Goal: Task Accomplishment & Management: Complete application form

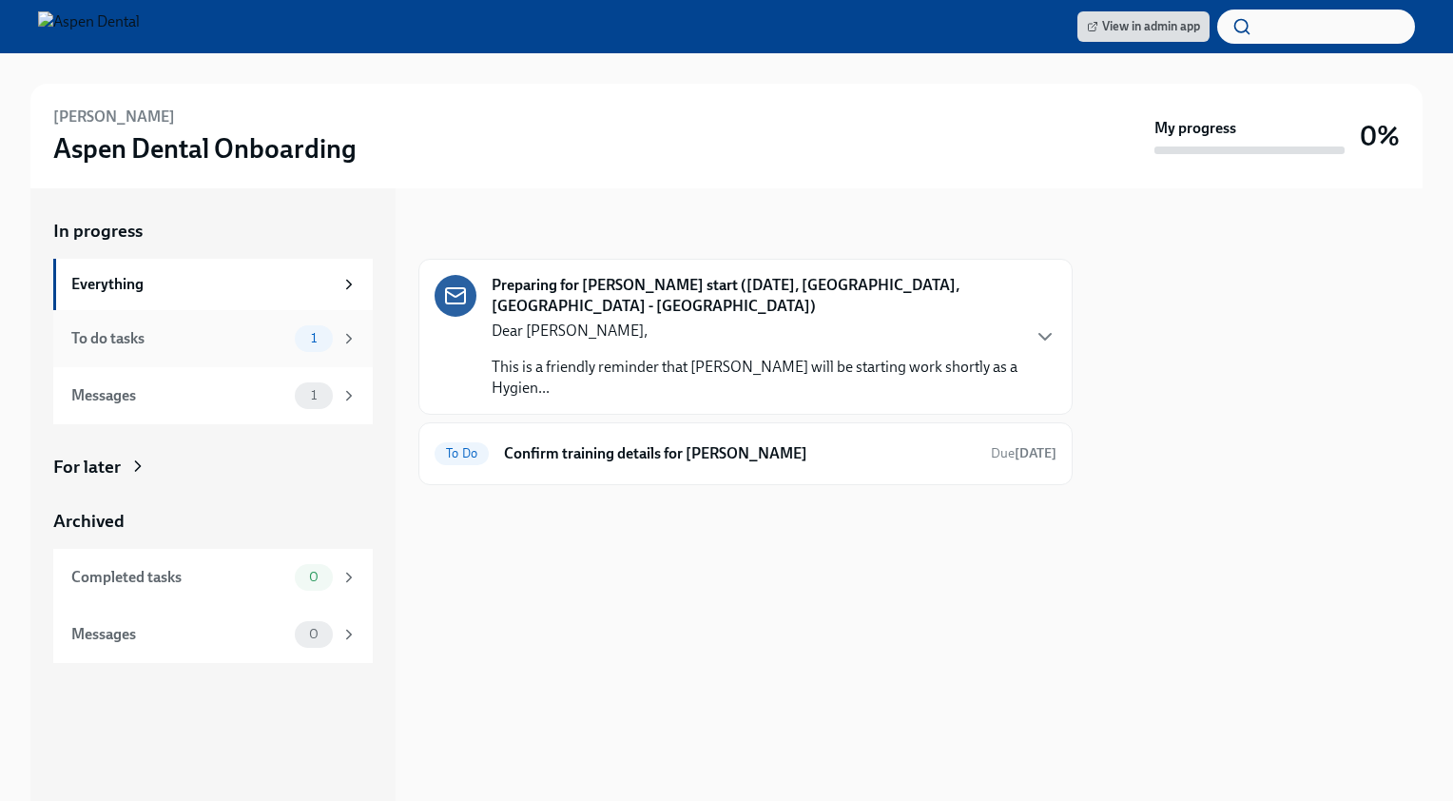
click at [230, 345] on div "To do tasks" at bounding box center [179, 338] width 216 height 21
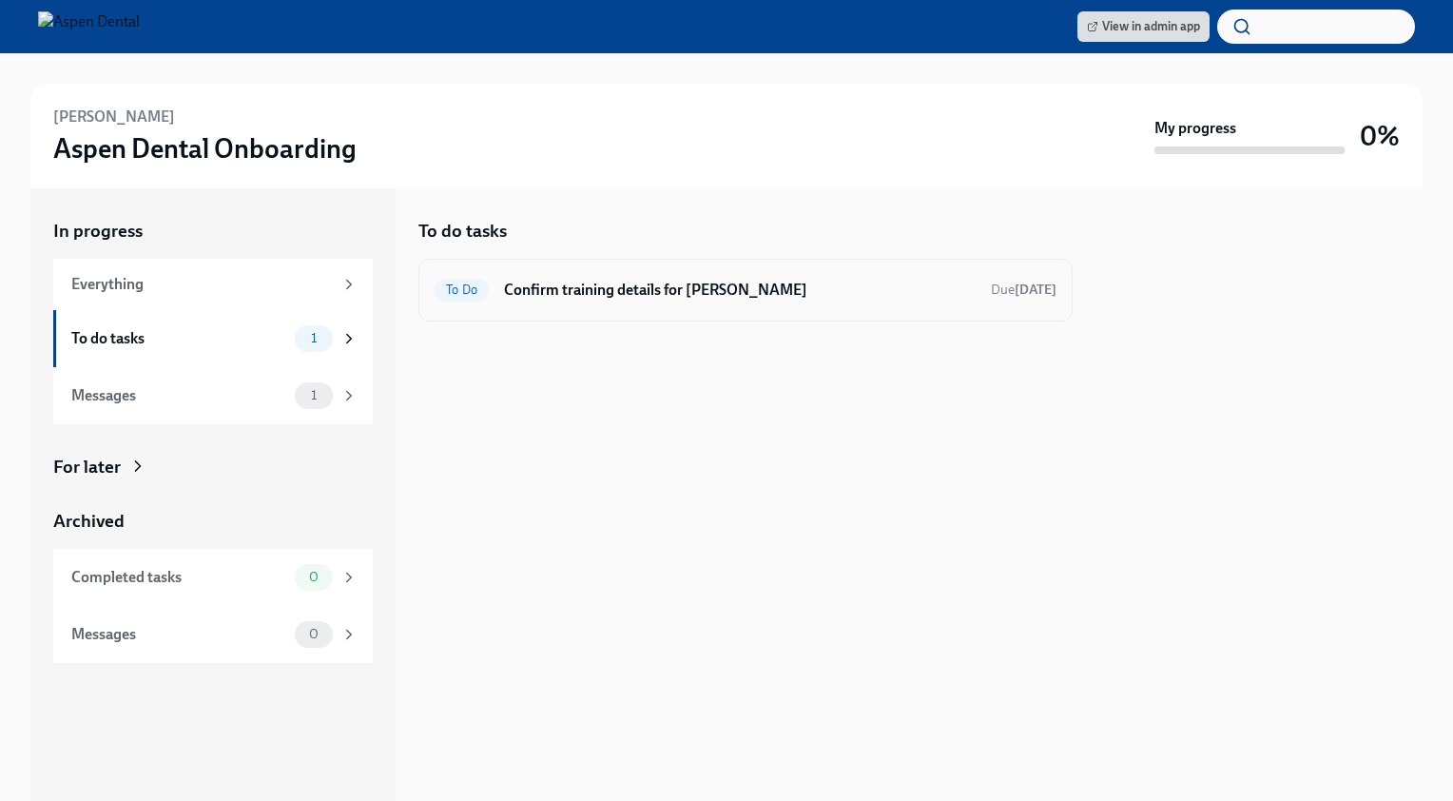
click at [681, 282] on h6 "Confirm training details for Maryrose Datu" at bounding box center [740, 290] width 472 height 21
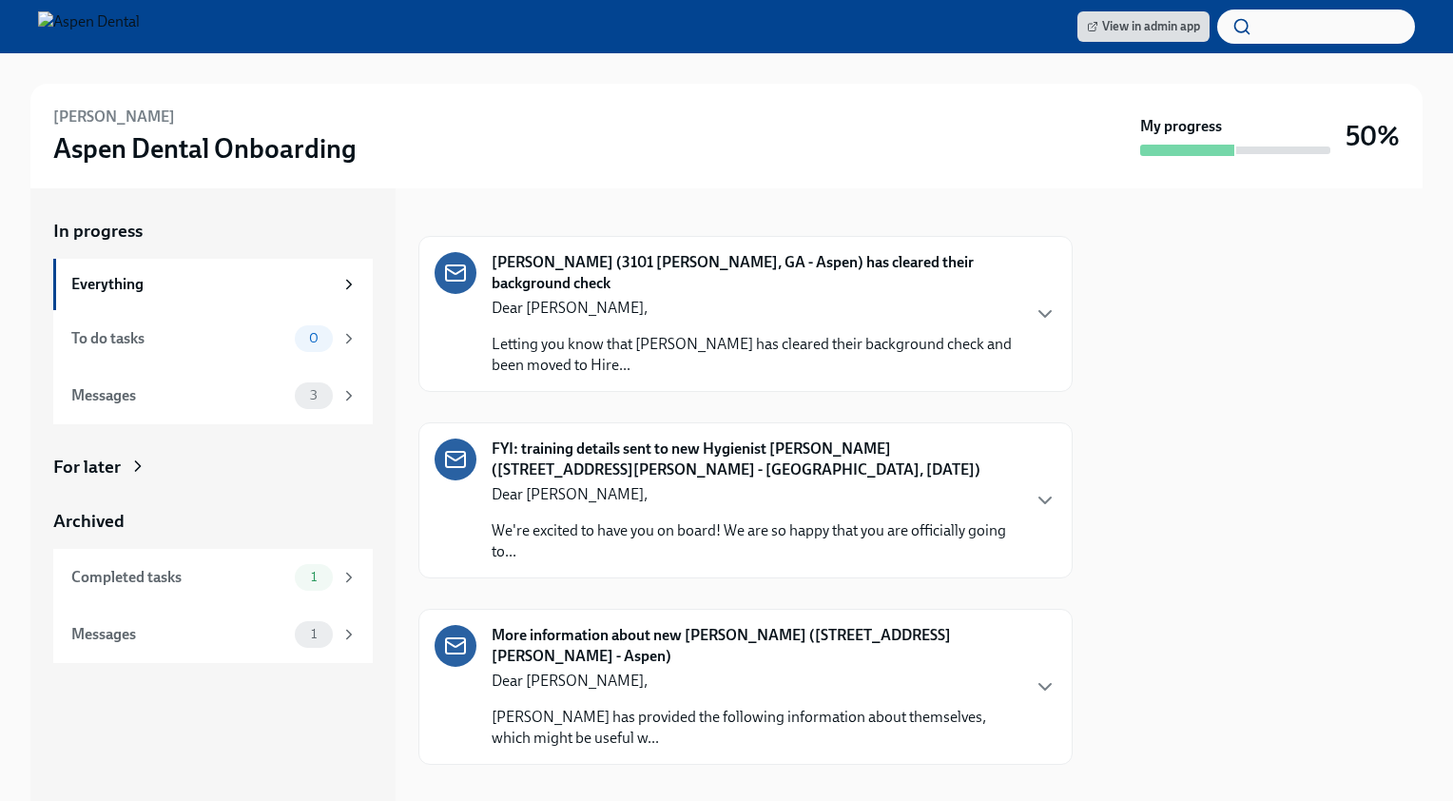
scroll to position [242, 0]
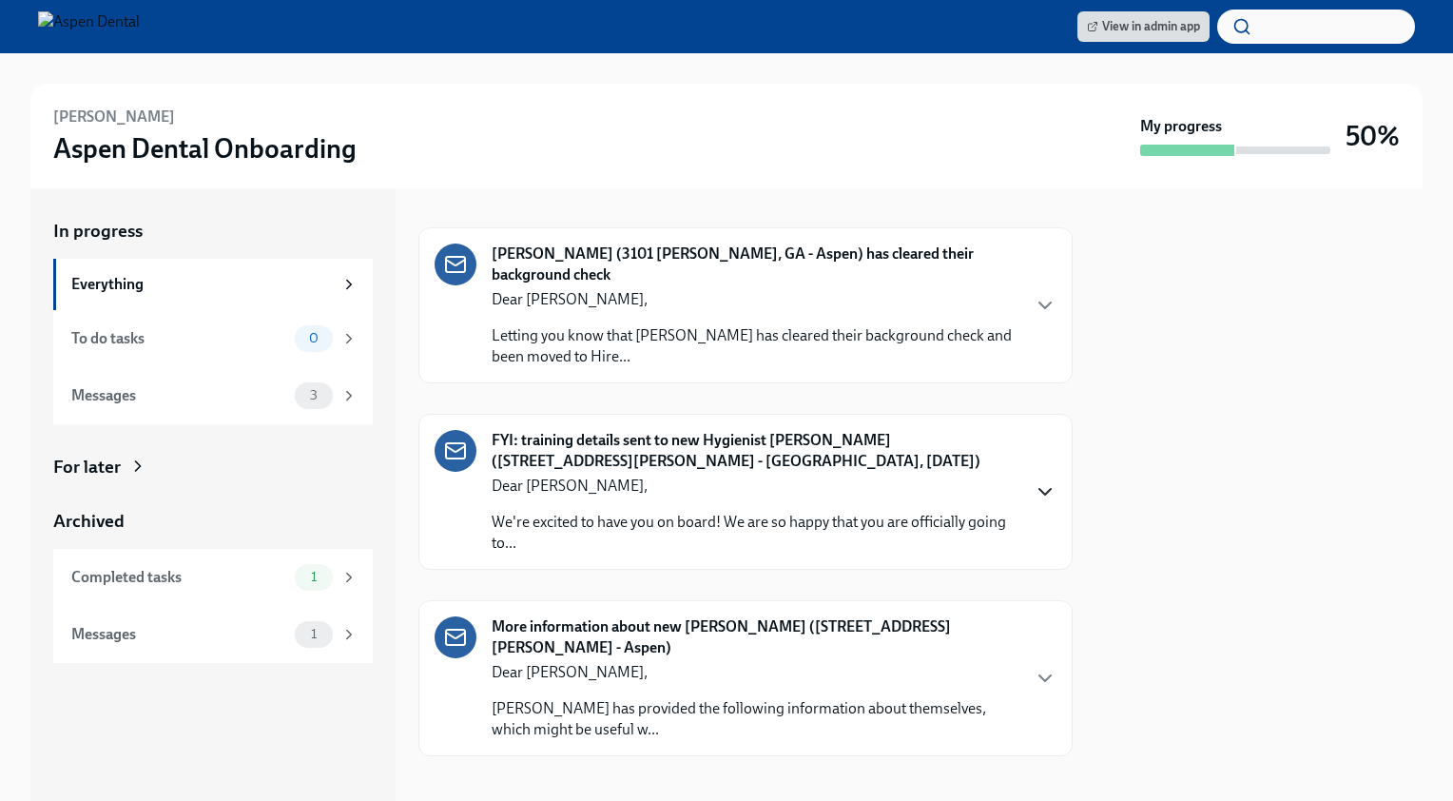
click at [1034, 499] on icon "button" at bounding box center [1045, 491] width 23 height 23
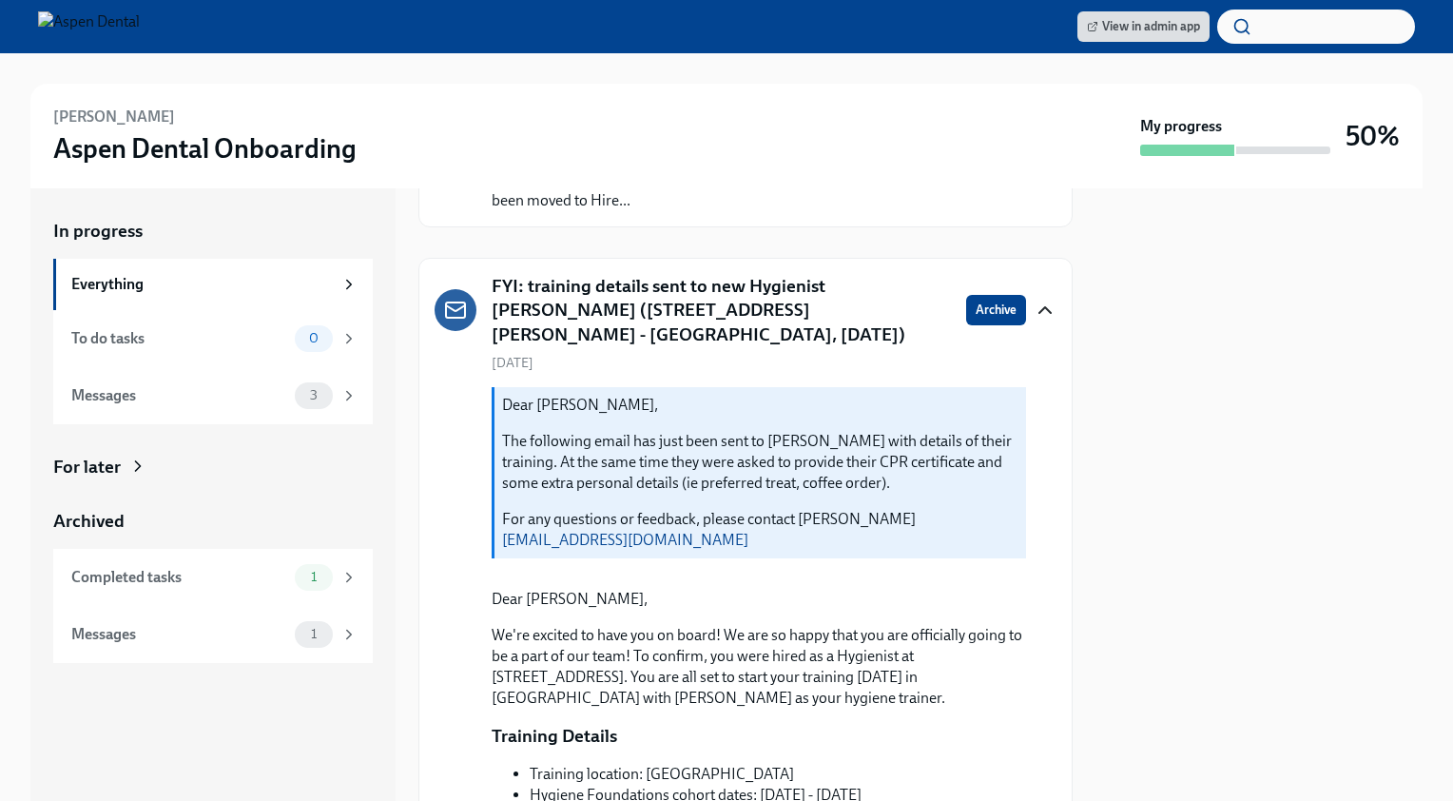
scroll to position [399, 0]
click at [1034, 298] on icon "button" at bounding box center [1045, 309] width 23 height 23
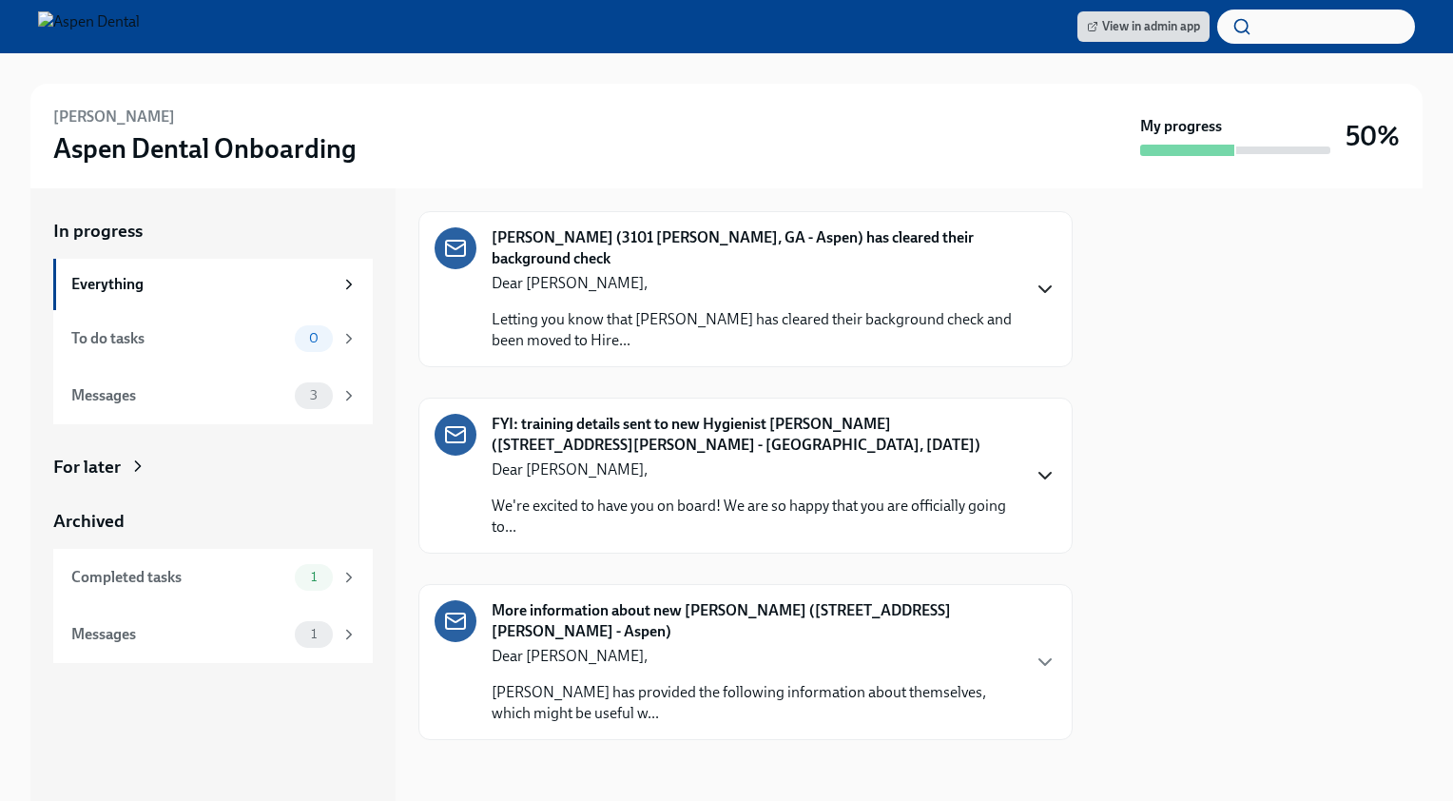
scroll to position [256, 0]
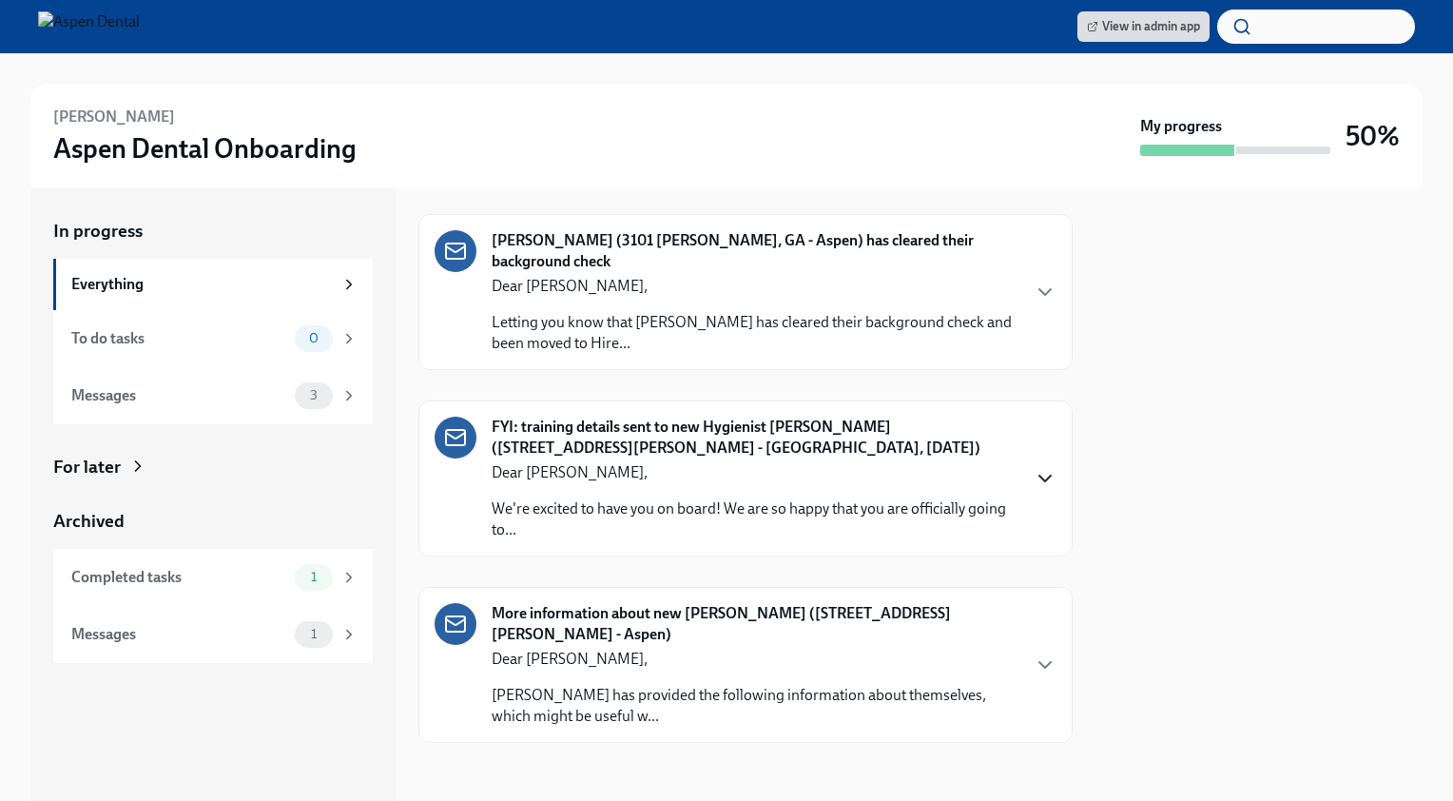
click at [1035, 489] on div "FYI: training details sent to new Hygienist [PERSON_NAME] ([STREET_ADDRESS][PER…" at bounding box center [746, 479] width 622 height 124
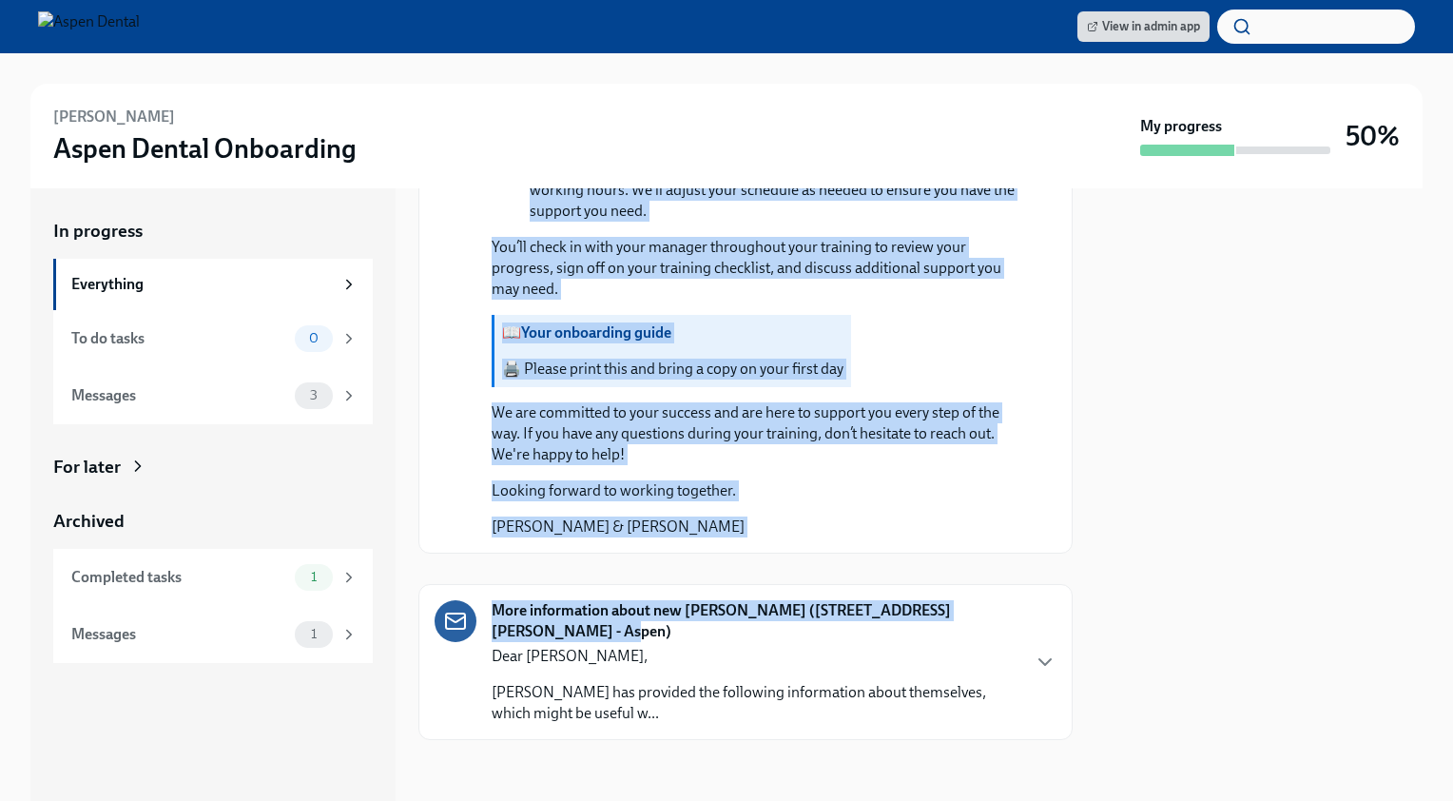
scroll to position [2047, 0]
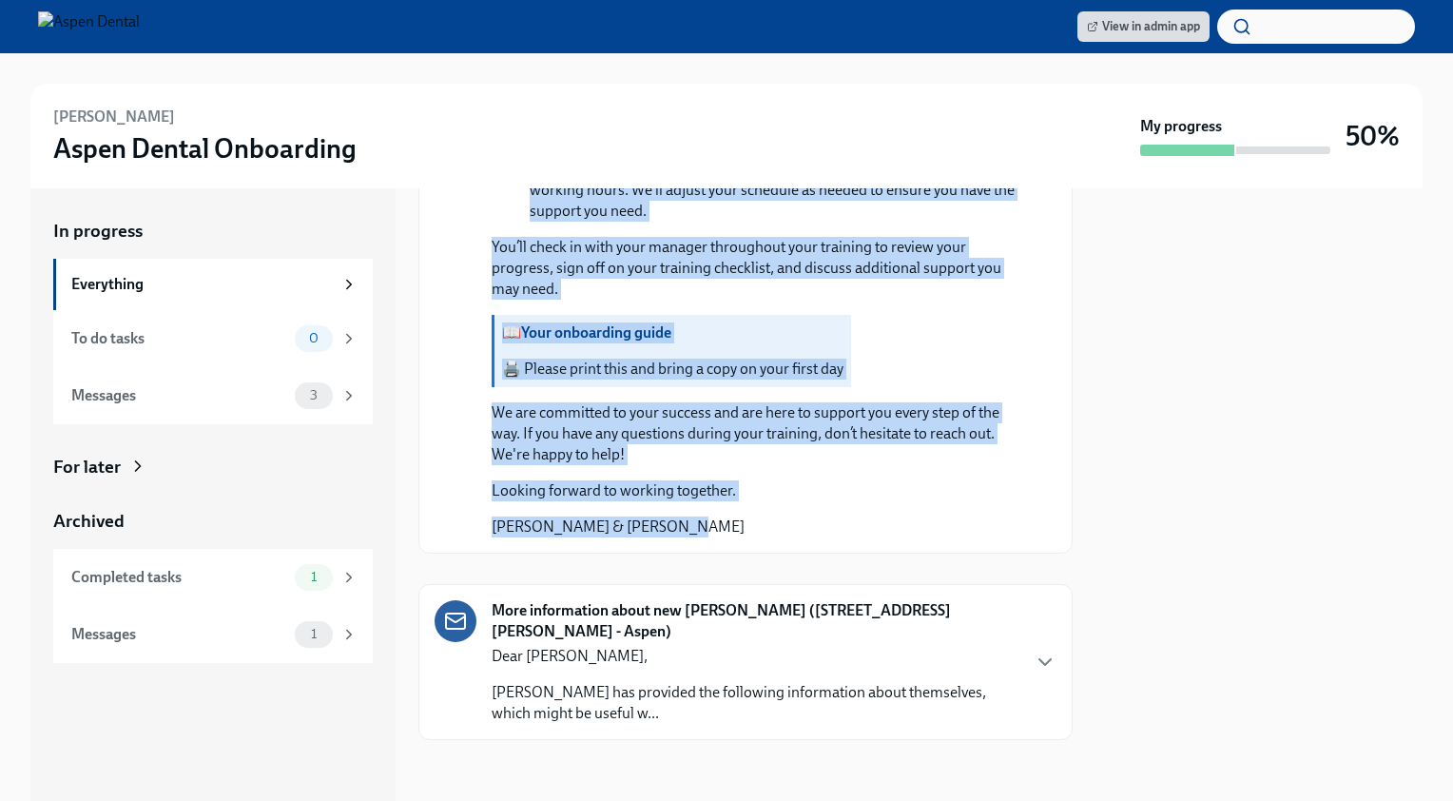
drag, startPoint x: 474, startPoint y: 281, endPoint x: 685, endPoint y: 680, distance: 450.9
drag, startPoint x: 685, startPoint y: 680, endPoint x: 589, endPoint y: 394, distance: 301.9
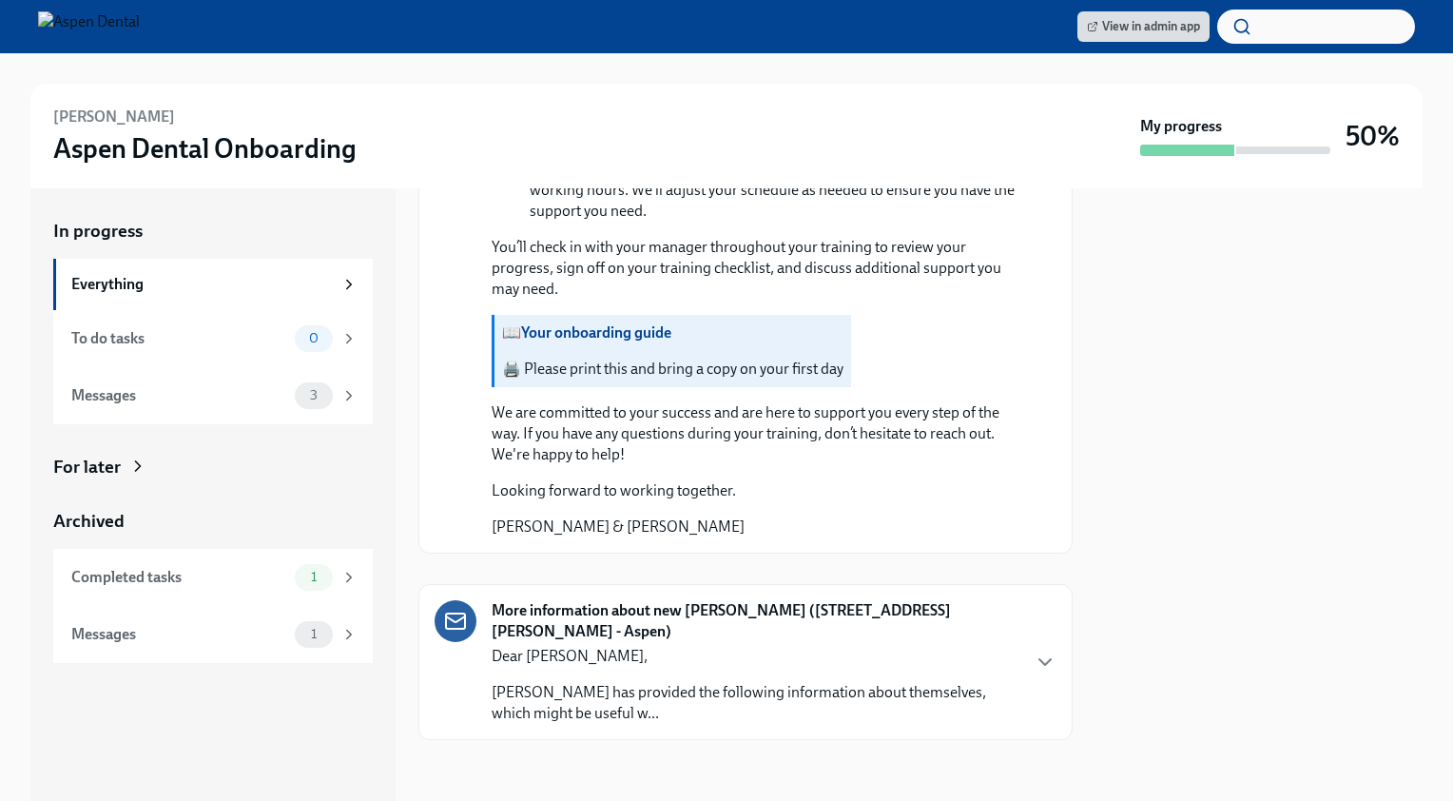
drag, startPoint x: 589, startPoint y: 394, endPoint x: 1123, endPoint y: 453, distance: 537.7
click at [1123, 452] on div at bounding box center [1258, 494] width 327 height 612
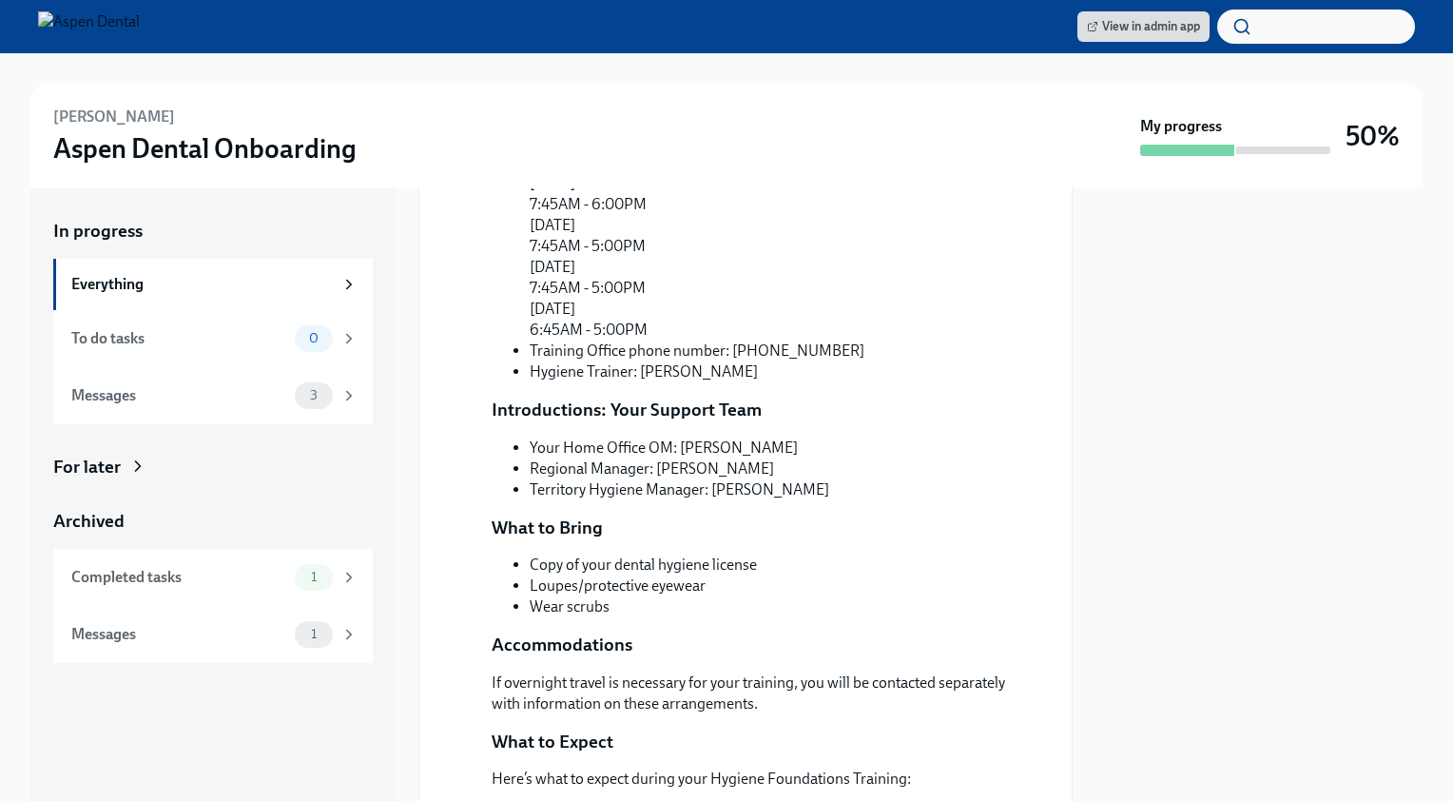
scroll to position [1088, 0]
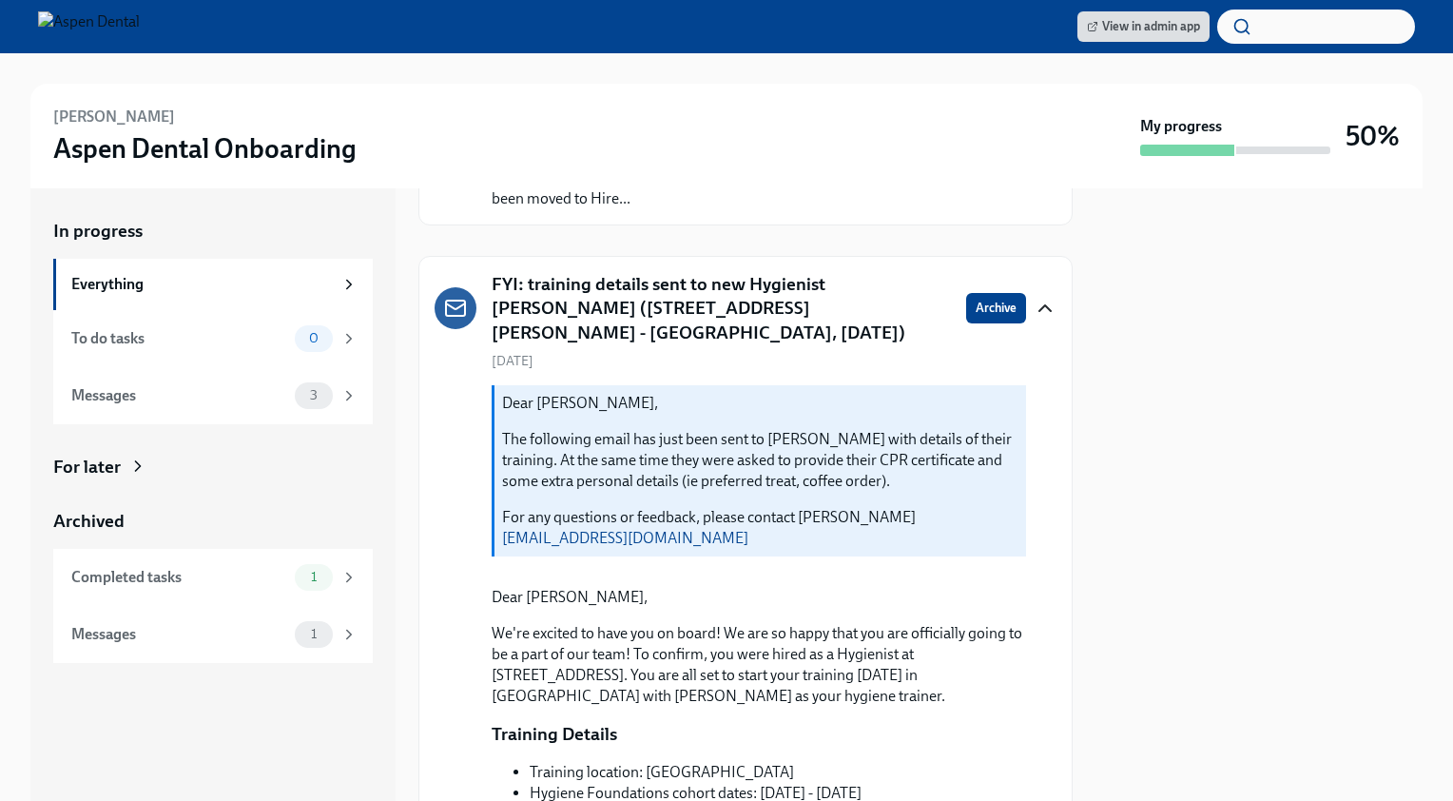
click at [1034, 299] on icon "button" at bounding box center [1045, 308] width 23 height 23
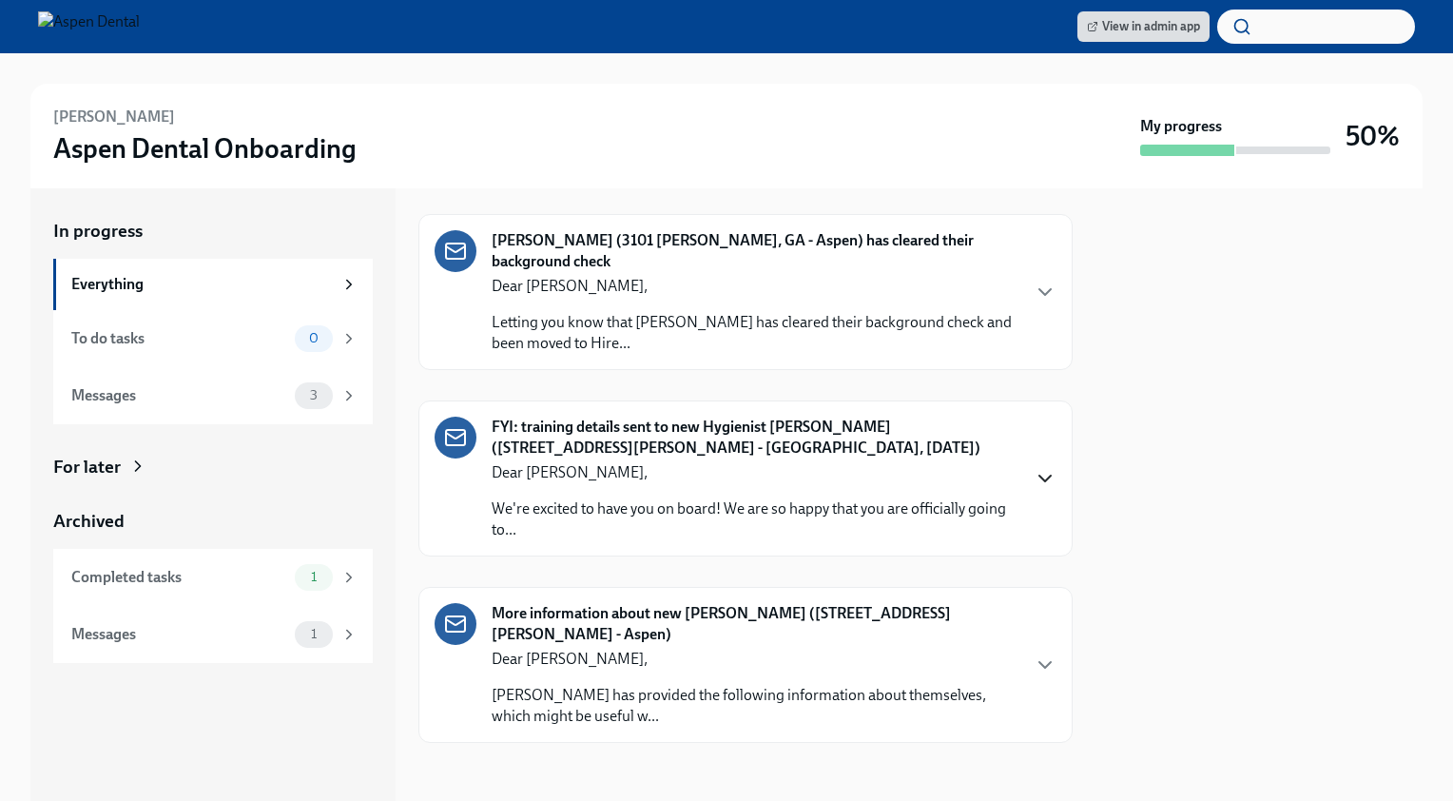
click at [936, 465] on p "Dear [PERSON_NAME]," at bounding box center [755, 472] width 527 height 21
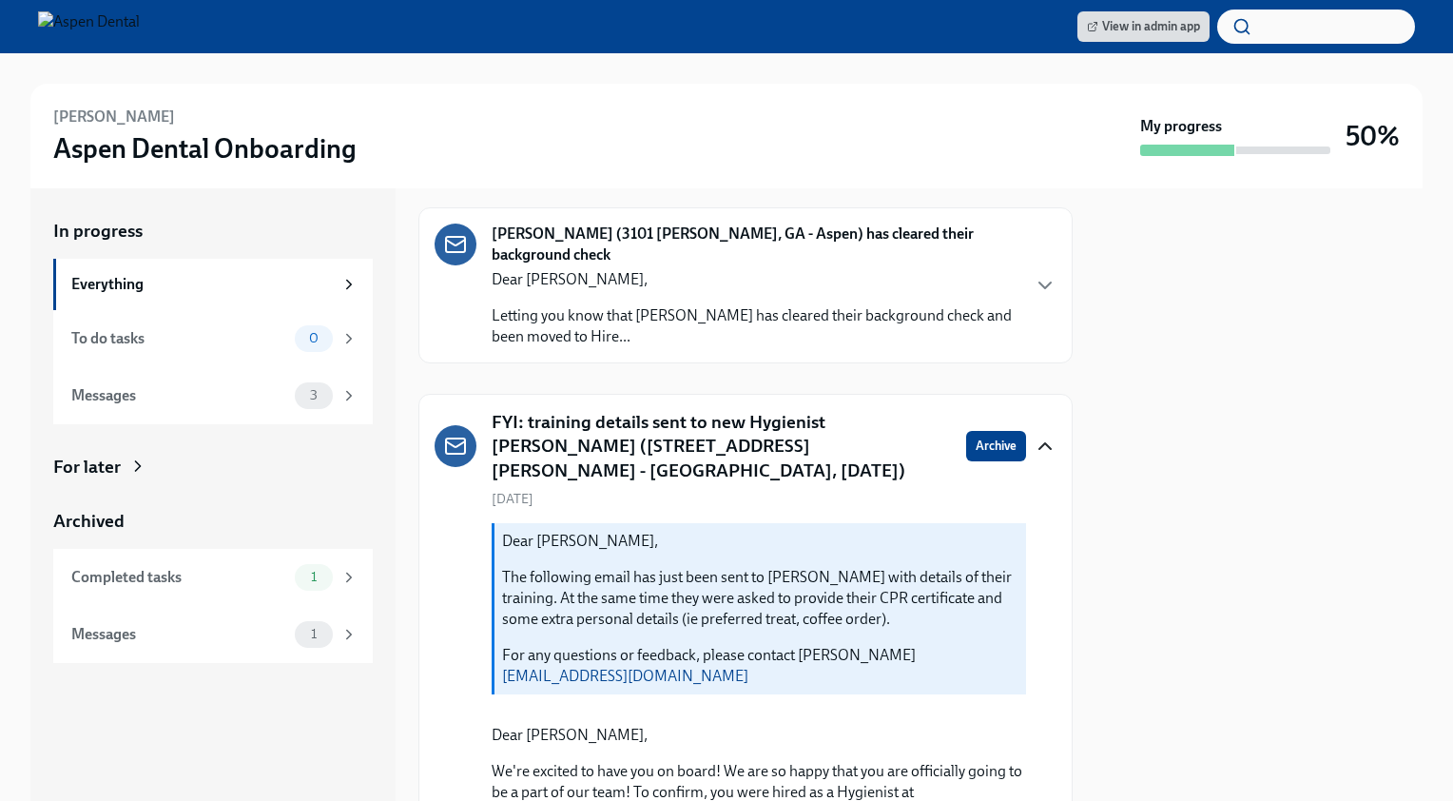
click at [1034, 437] on icon "button" at bounding box center [1045, 446] width 23 height 23
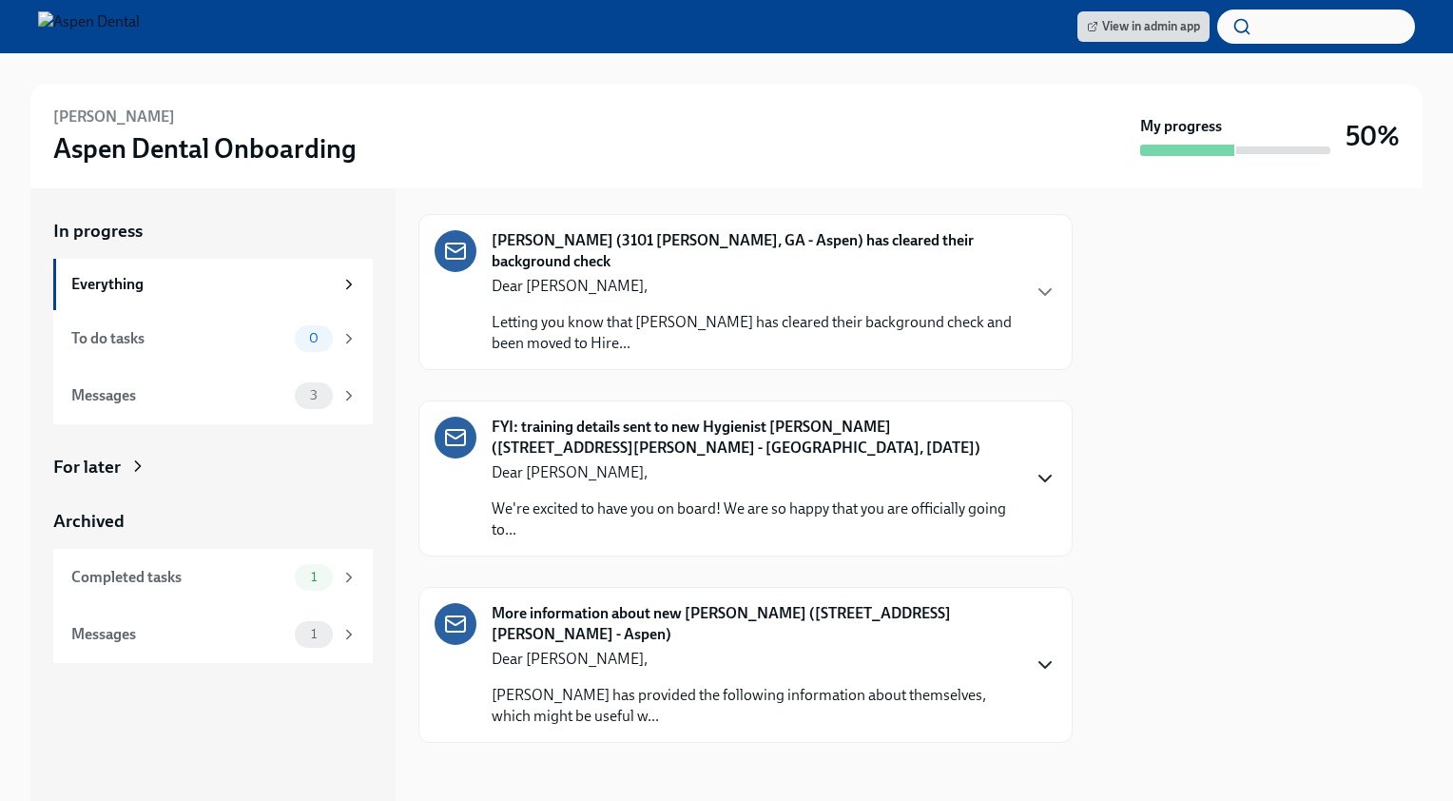
click at [1034, 666] on icon "button" at bounding box center [1045, 664] width 23 height 23
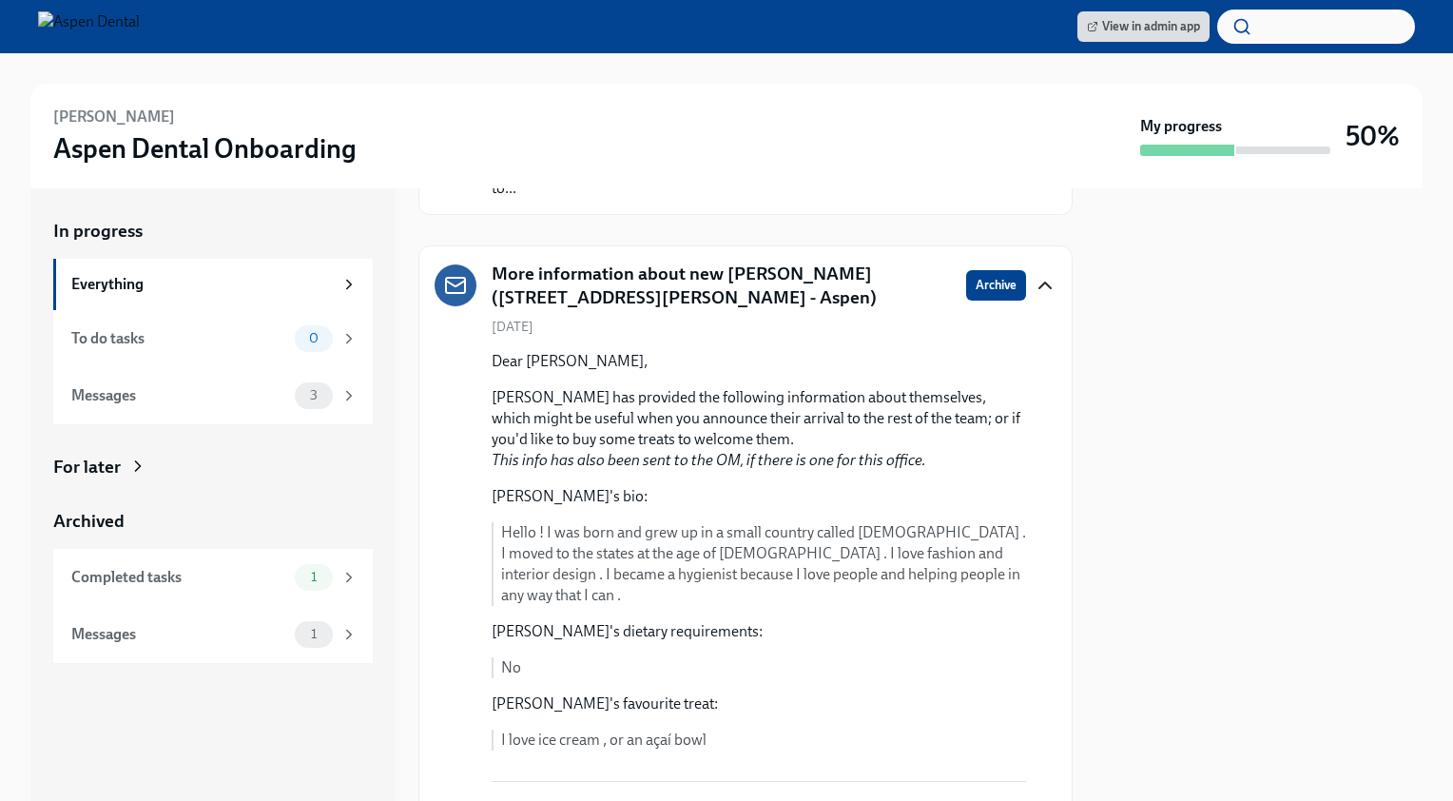
scroll to position [602, 0]
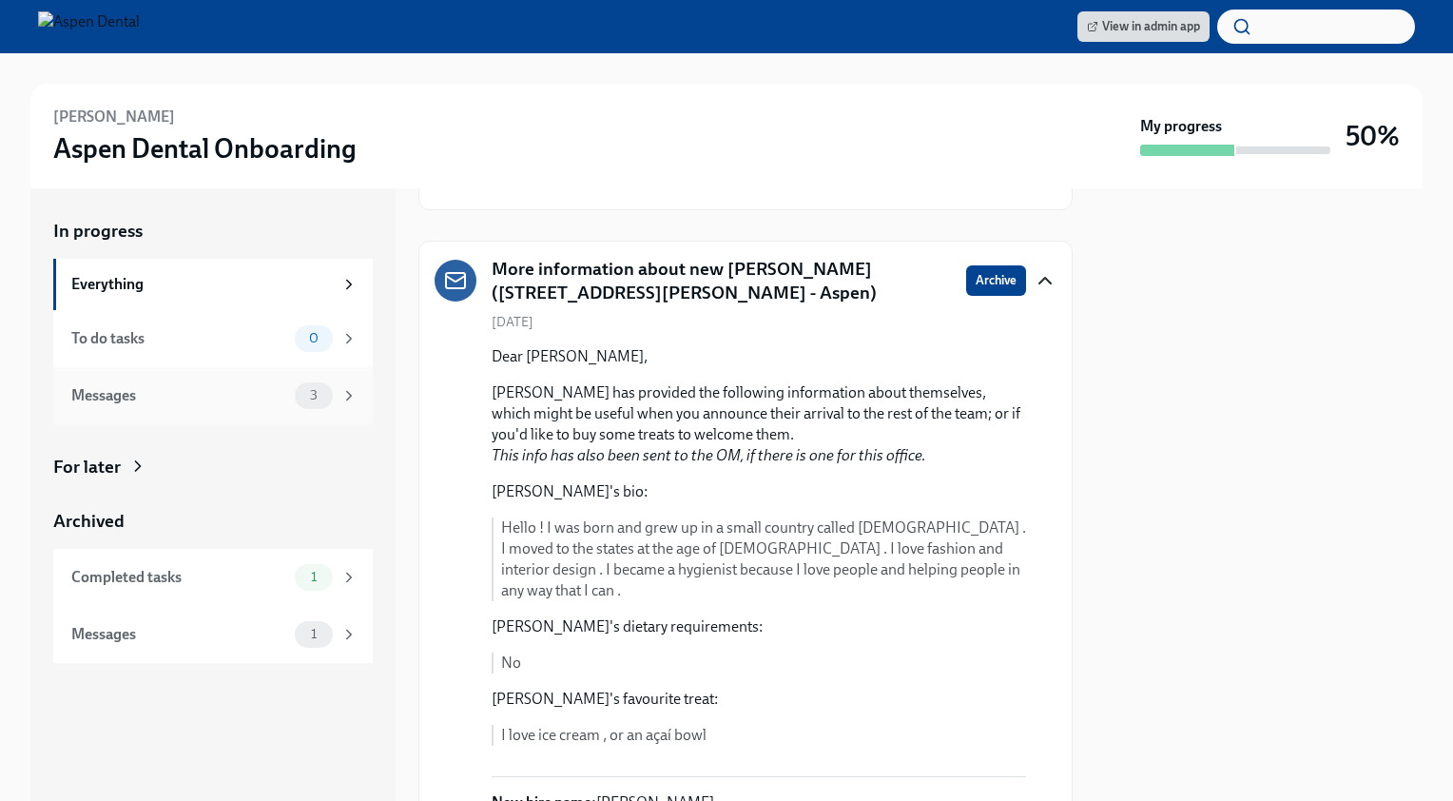
click at [242, 391] on div "Messages" at bounding box center [179, 395] width 216 height 21
